Goal: Task Accomplishment & Management: Manage account settings

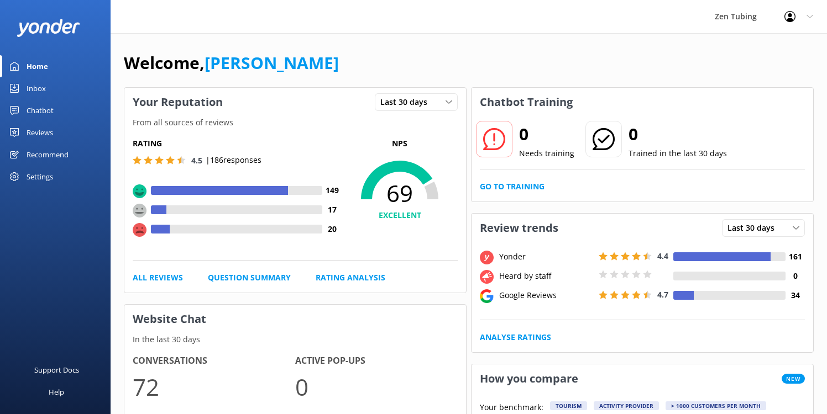
click at [66, 133] on link "Reviews" at bounding box center [55, 133] width 111 height 22
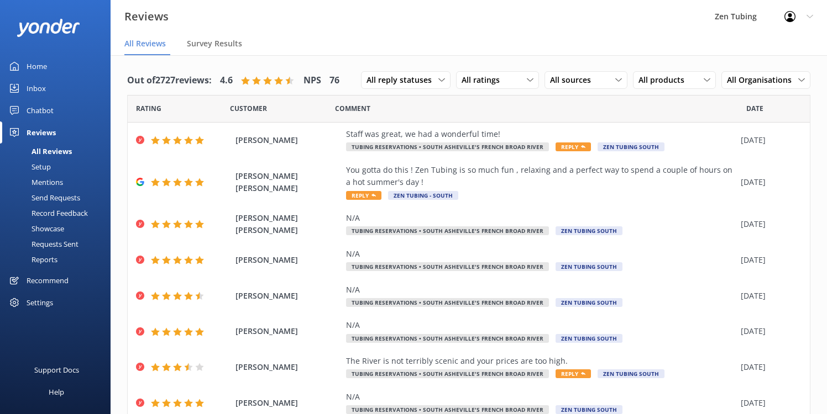
click at [70, 243] on div "Requests Sent" at bounding box center [43, 243] width 72 height 15
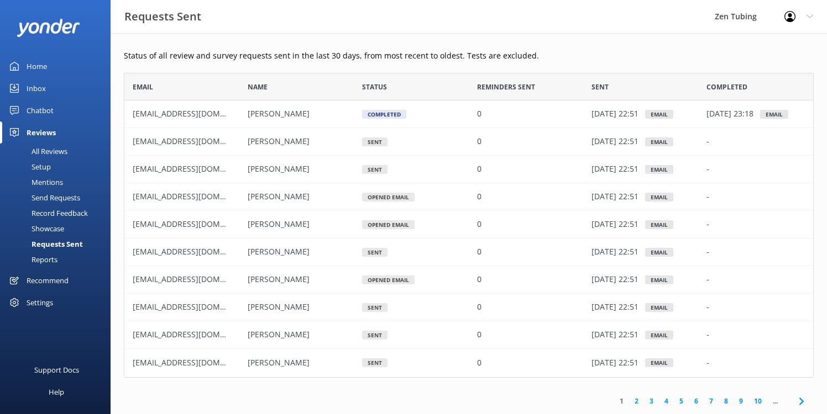
click at [800, 20] on div at bounding box center [793, 16] width 18 height 11
click at [49, 260] on div "Reports" at bounding box center [32, 259] width 51 height 15
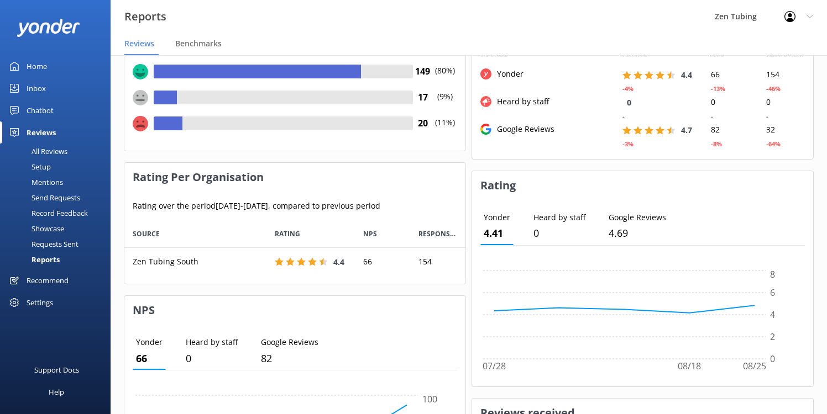
scroll to position [462, 0]
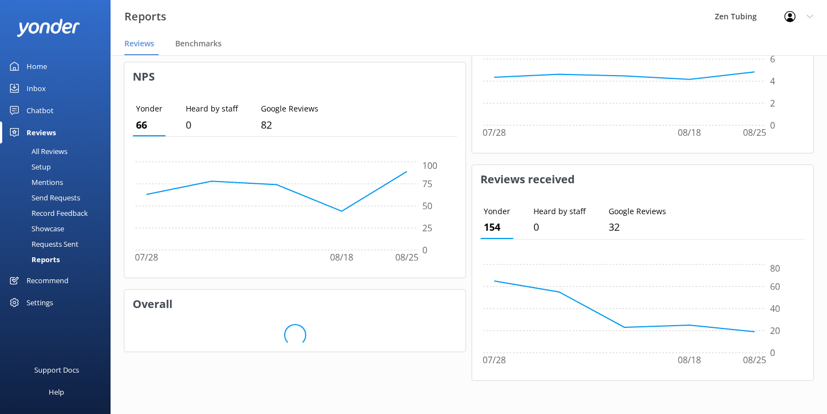
click at [71, 196] on div "Send Requests" at bounding box center [43, 197] width 73 height 15
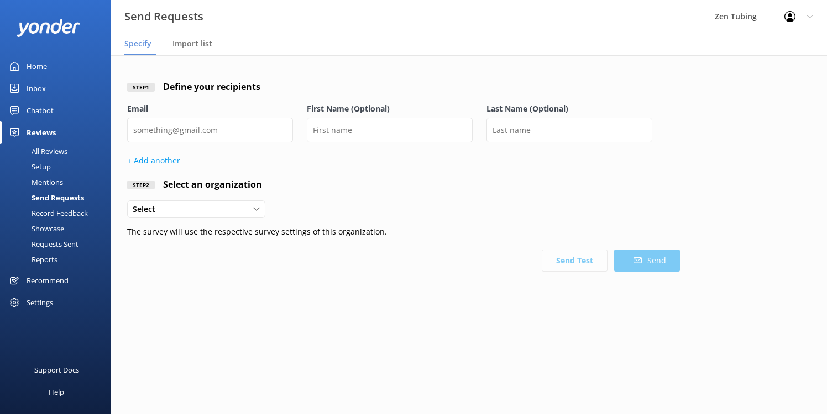
click at [56, 151] on div "All Reviews" at bounding box center [37, 151] width 61 height 15
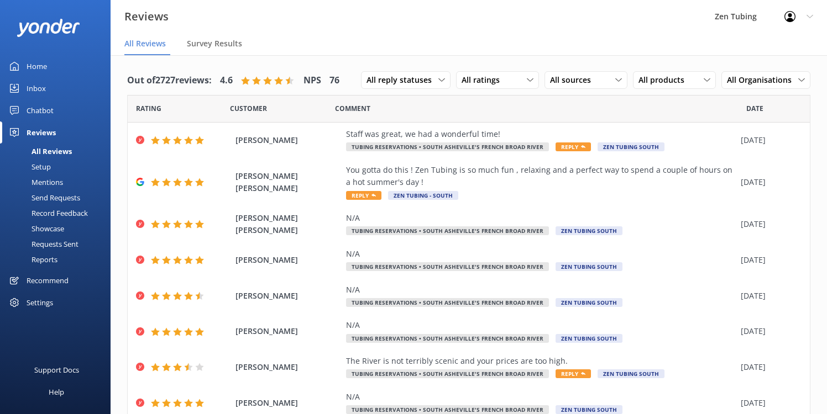
click at [48, 298] on div "Settings" at bounding box center [40, 303] width 27 height 22
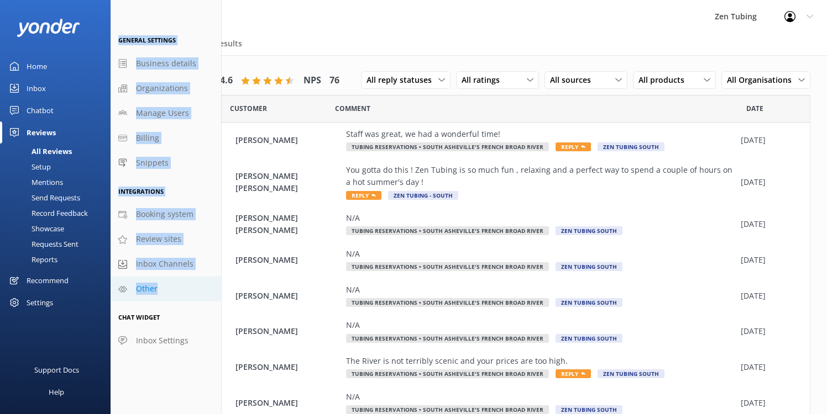
drag, startPoint x: 29, startPoint y: 312, endPoint x: 206, endPoint y: 286, distance: 178.6
click at [111, 286] on div "Home Inbox Chatbot Content Products Chat Logs Website Widget Pop-up messages Re…" at bounding box center [55, 162] width 111 height 325
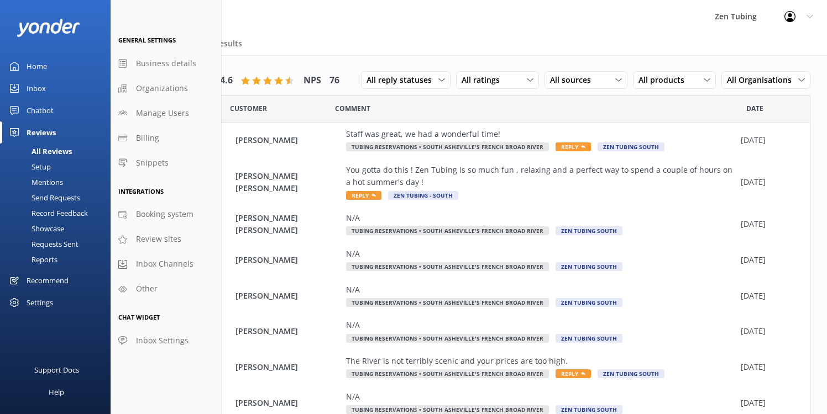
click at [166, 369] on div "General Settings Business details Organizations Manage Users Billing Snippets I…" at bounding box center [166, 207] width 111 height 414
click at [174, 214] on span "Booking system" at bounding box center [164, 214] width 57 height 12
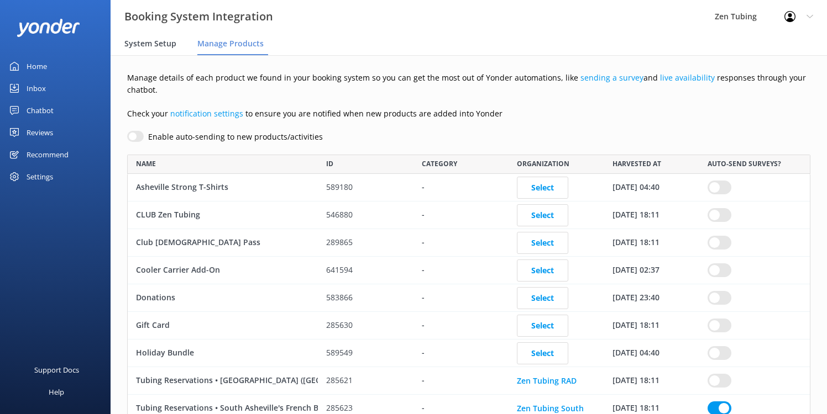
click at [146, 42] on span "System Setup" at bounding box center [150, 43] width 52 height 11
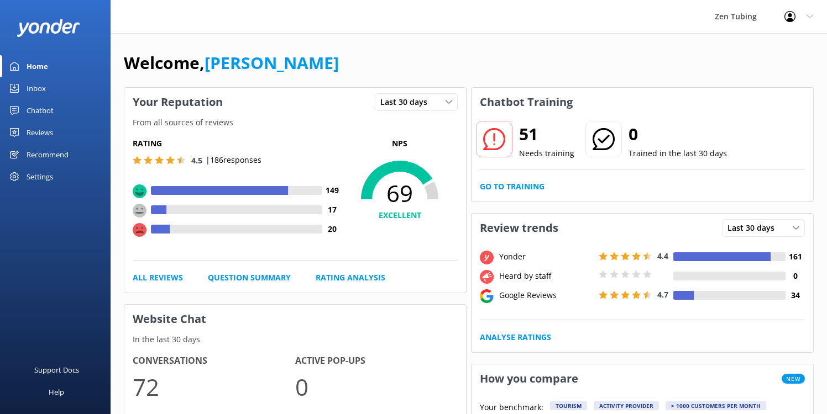
click at [63, 183] on div "Settings" at bounding box center [55, 177] width 111 height 22
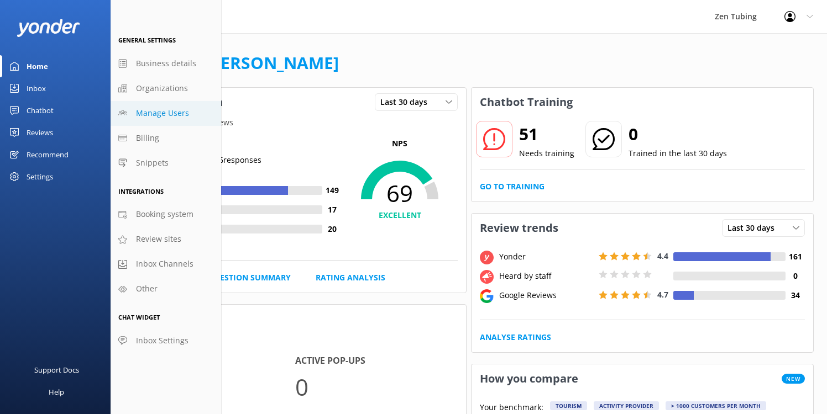
click at [180, 114] on span "Manage Users" at bounding box center [162, 113] width 53 height 12
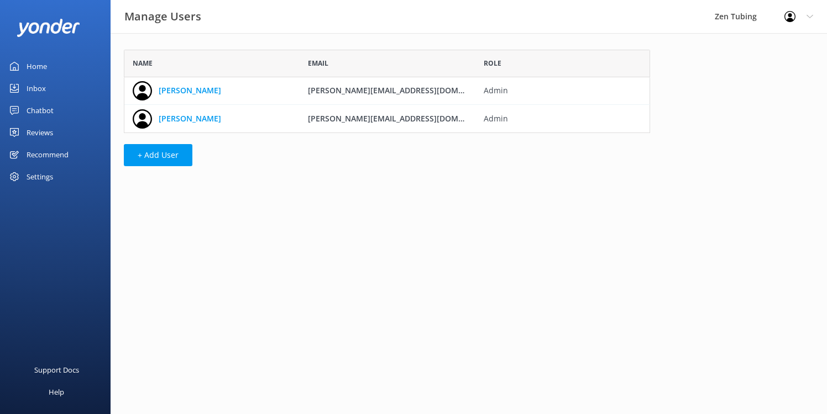
scroll to position [83, 526]
click at [56, 176] on div "Settings" at bounding box center [55, 177] width 111 height 22
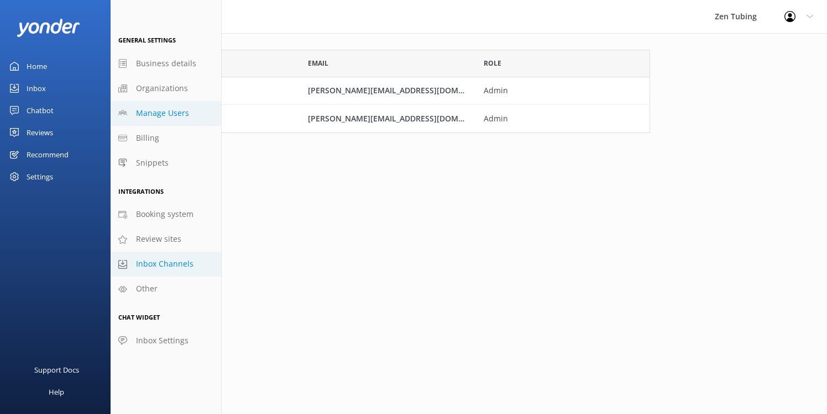
click at [166, 269] on span "Inbox Channels" at bounding box center [164, 264] width 57 height 12
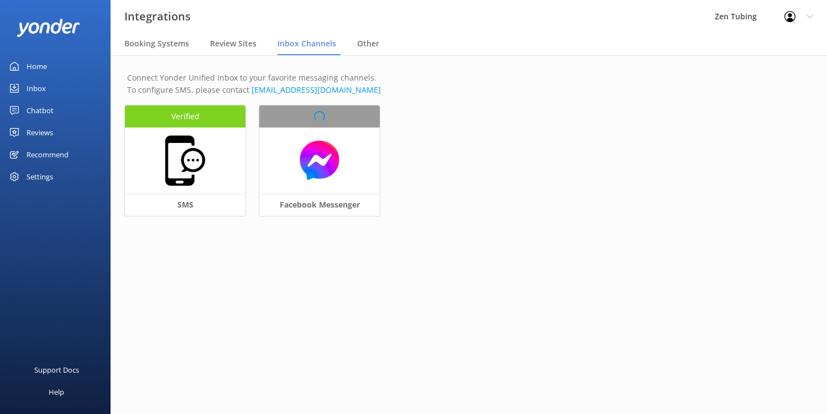
click at [35, 172] on div "Settings" at bounding box center [40, 177] width 27 height 22
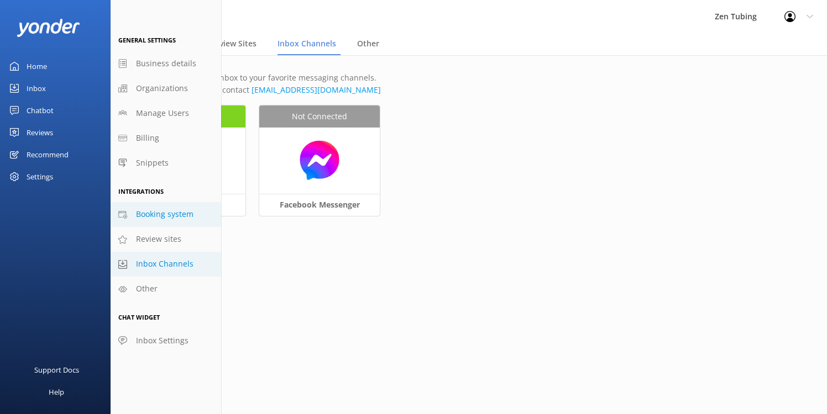
click at [149, 215] on span "Booking system" at bounding box center [164, 214] width 57 height 12
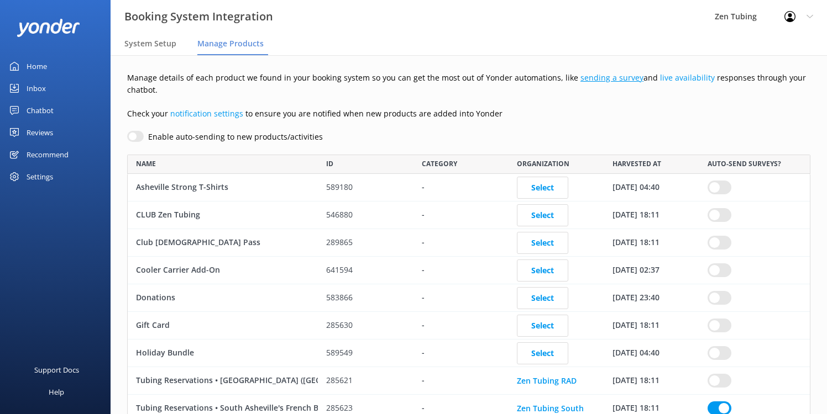
click at [604, 81] on link "sending a survey" at bounding box center [611, 77] width 63 height 10
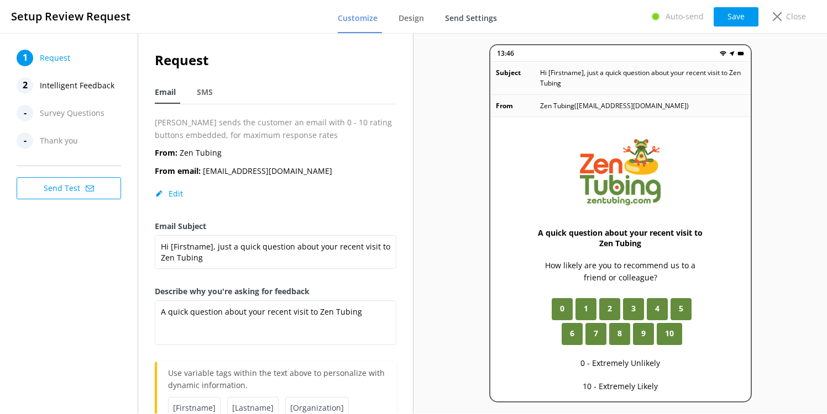
click at [471, 25] on link "Send Settings" at bounding box center [473, 18] width 56 height 29
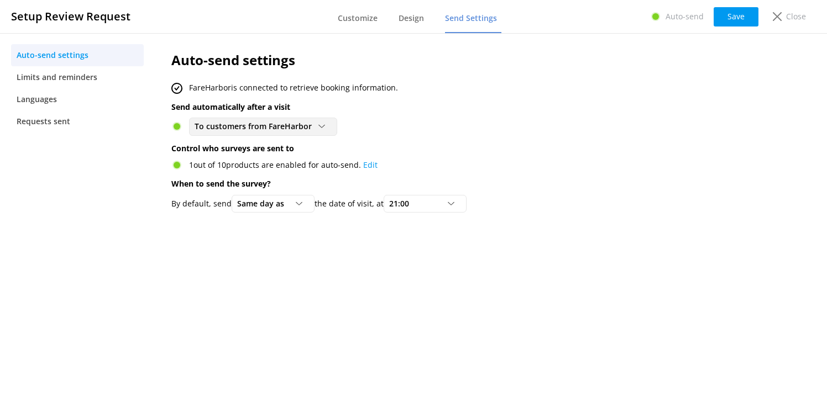
click at [251, 135] on div "To customers from FareHarbor Disabled To customers from [GEOGRAPHIC_DATA]" at bounding box center [263, 127] width 148 height 18
click at [92, 77] on span "Limits and reminders" at bounding box center [57, 77] width 81 height 12
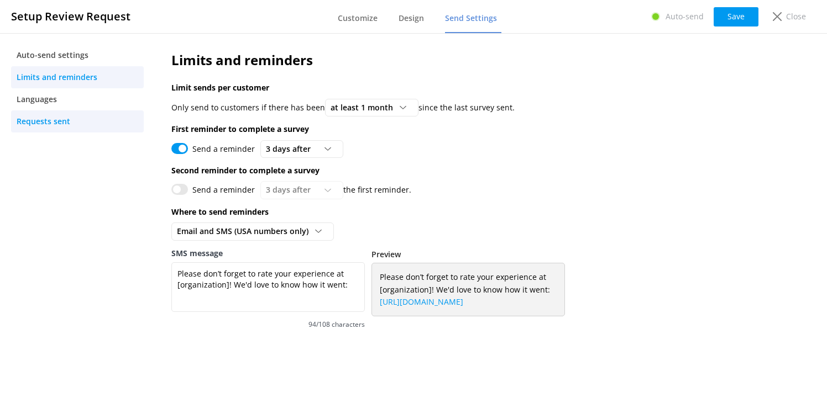
click at [90, 118] on link "Requests sent" at bounding box center [77, 122] width 133 height 22
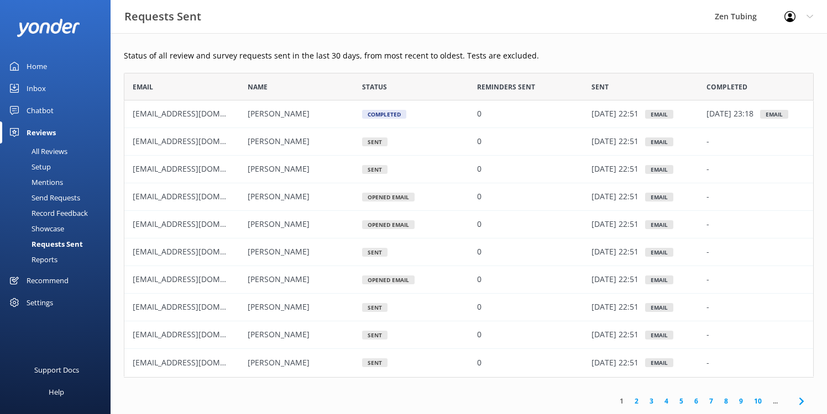
scroll to position [22, 0]
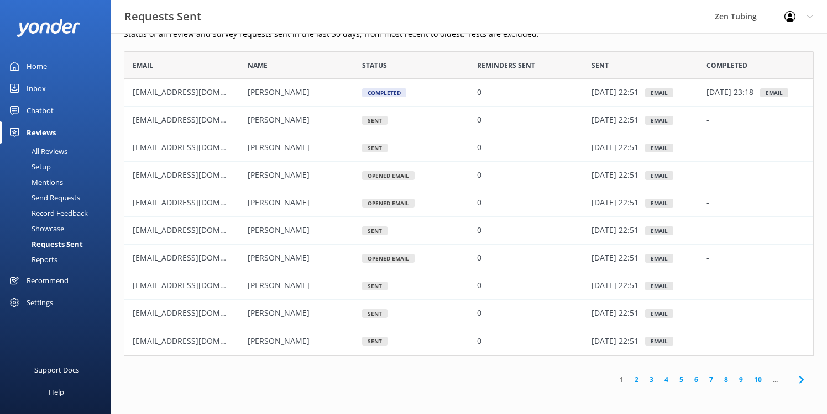
click at [64, 307] on div "Settings" at bounding box center [55, 303] width 111 height 22
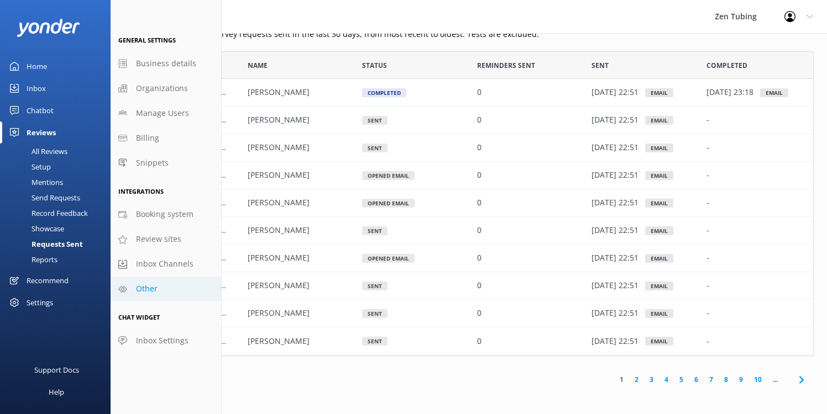
click at [166, 294] on link "Other" at bounding box center [166, 289] width 111 height 25
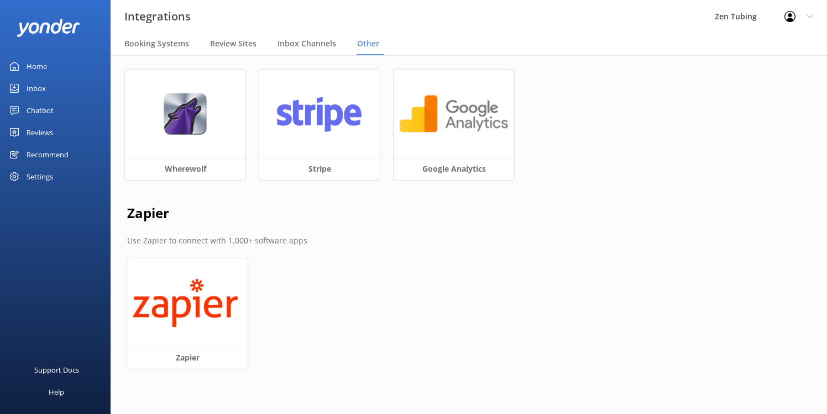
click at [526, 279] on div "Wherewolf Stripe Google Analytics Zapier Use Zapier to connect with 1,000+ soft…" at bounding box center [469, 230] width 716 height 350
